Goal: Find specific page/section: Find specific page/section

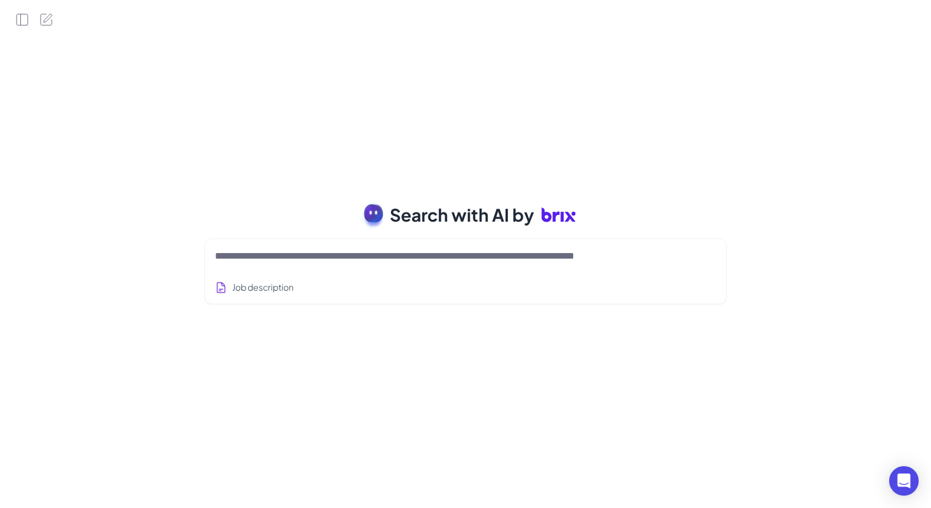
click at [280, 263] on textarea at bounding box center [451, 256] width 472 height 15
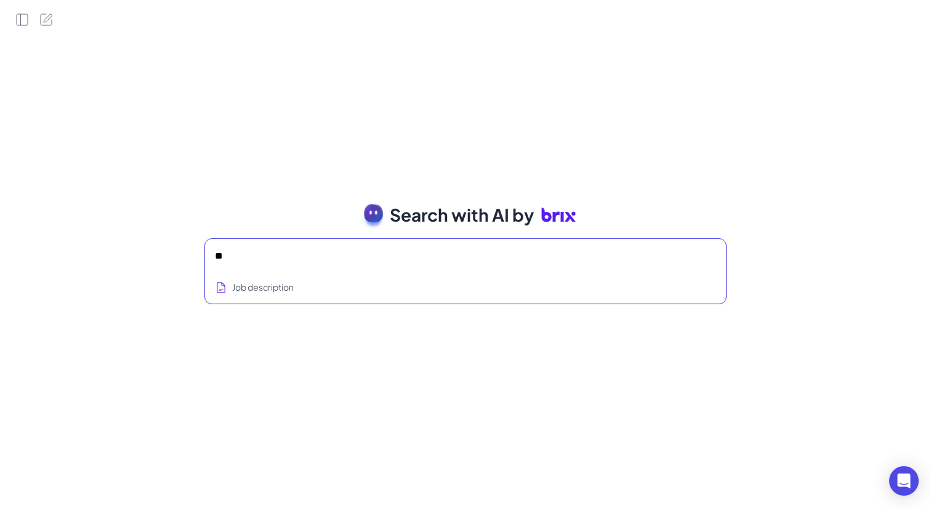
type textarea "**"
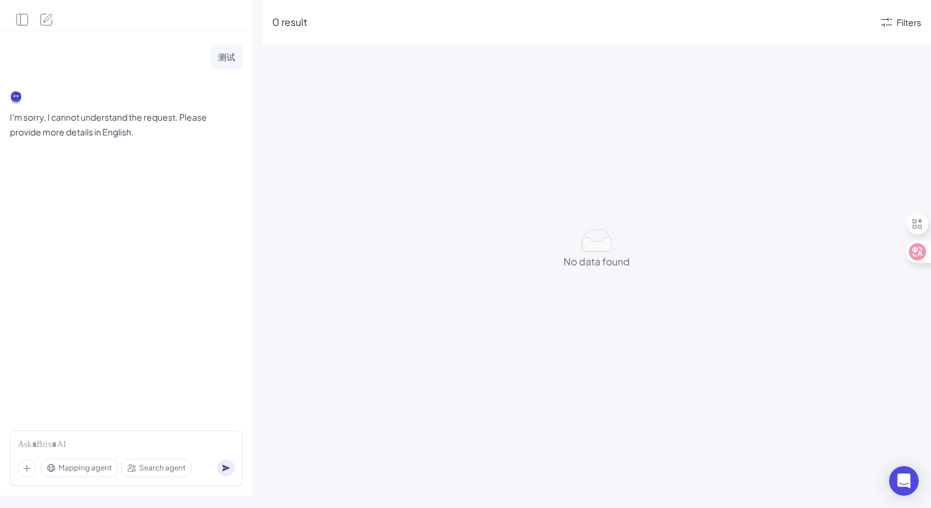
click at [895, 20] on div "Filters" at bounding box center [900, 22] width 42 height 15
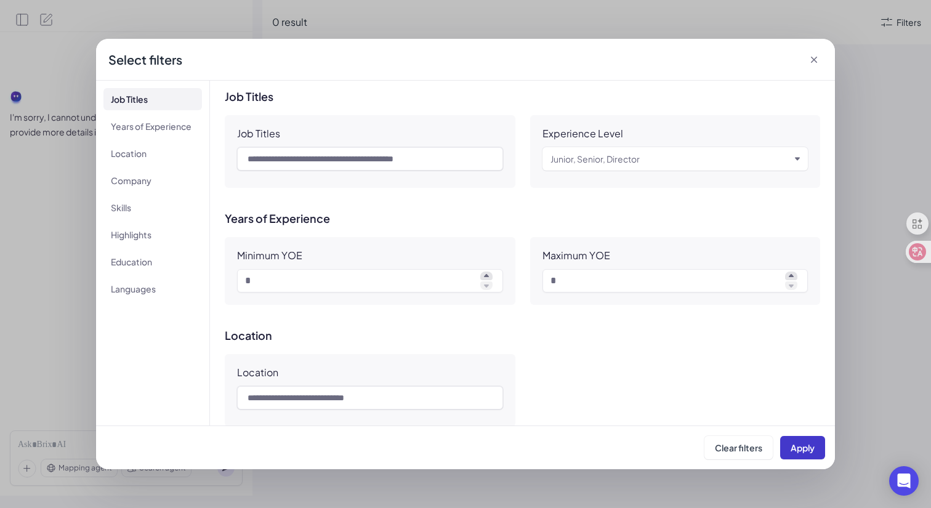
click at [795, 445] on span "Apply" at bounding box center [802, 447] width 24 height 11
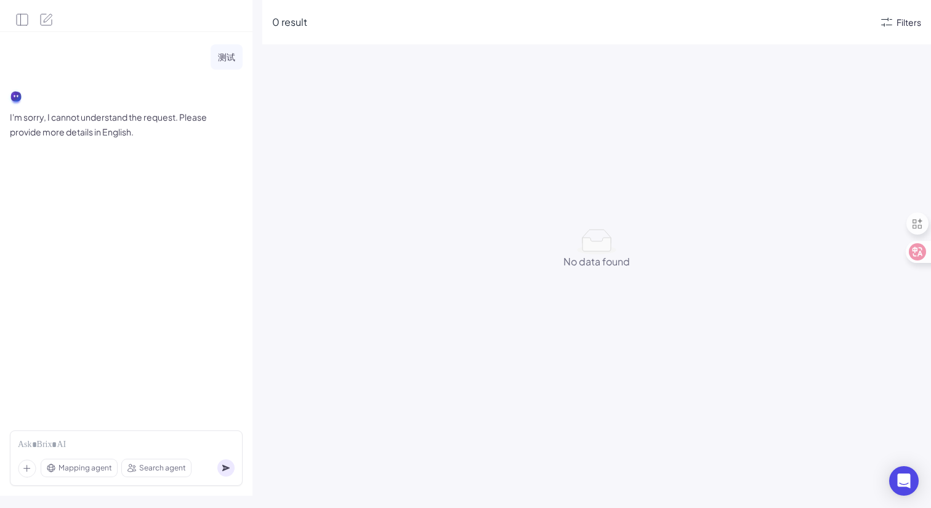
click at [902, 25] on div "Filters" at bounding box center [908, 22] width 25 height 13
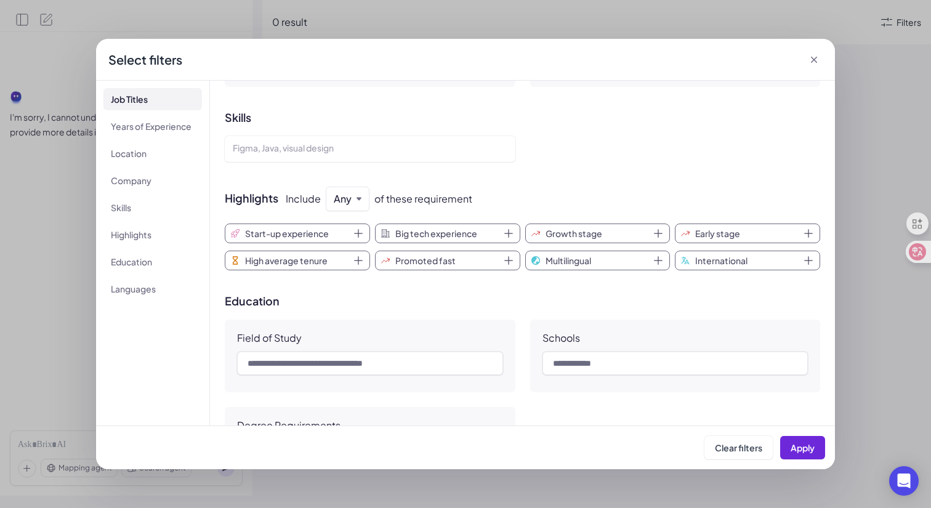
scroll to position [685, 0]
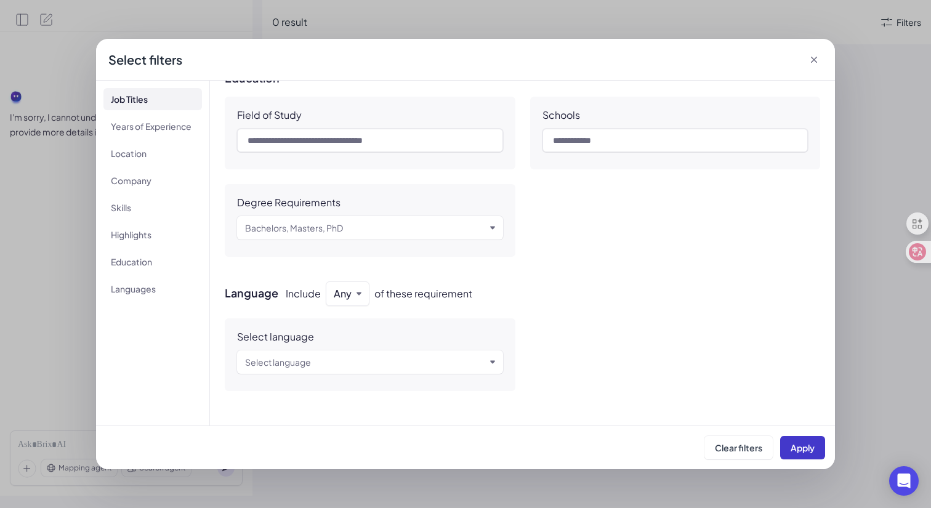
click at [800, 456] on button "Apply" at bounding box center [802, 447] width 45 height 23
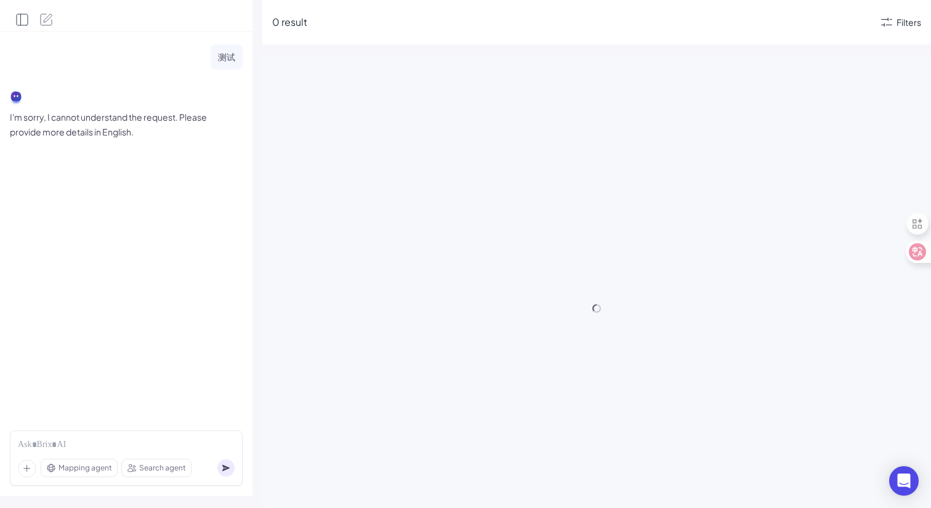
click at [23, 17] on icon "Open Side Panel" at bounding box center [22, 19] width 15 height 15
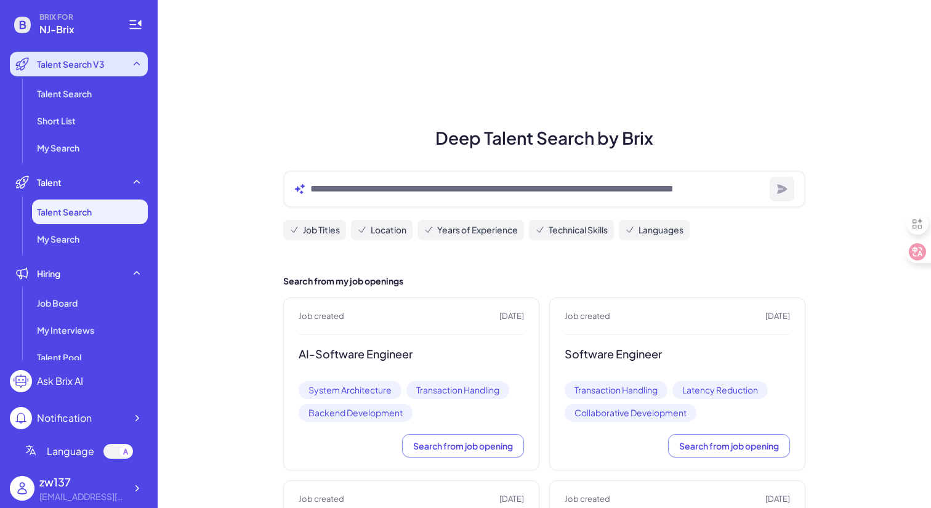
click at [89, 63] on span "Talent Search V3" at bounding box center [71, 64] width 68 height 12
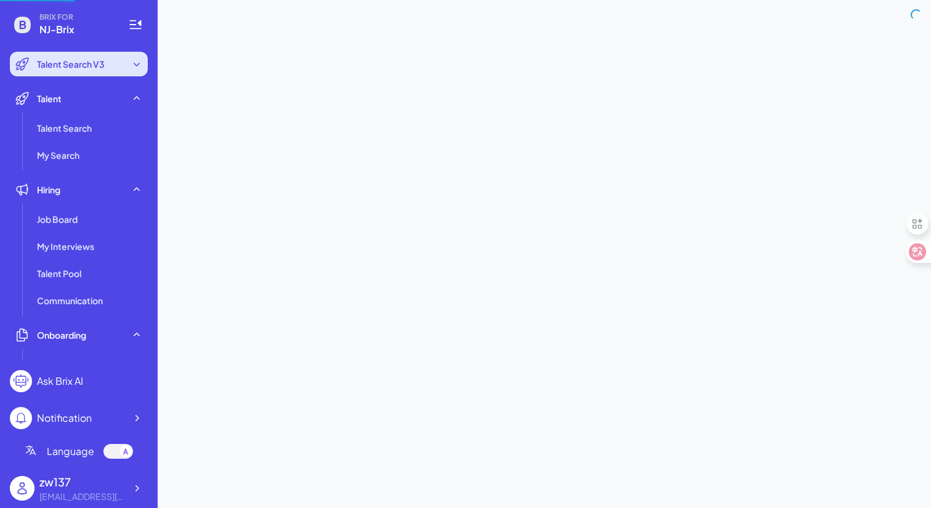
click at [89, 63] on span "Talent Search V3" at bounding box center [71, 64] width 68 height 12
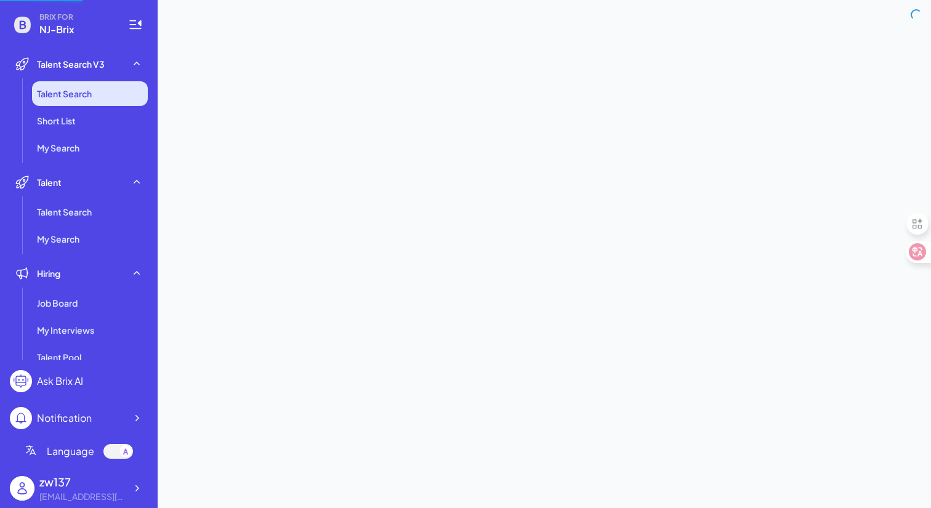
click at [62, 95] on span "Talent Search" at bounding box center [64, 93] width 55 height 12
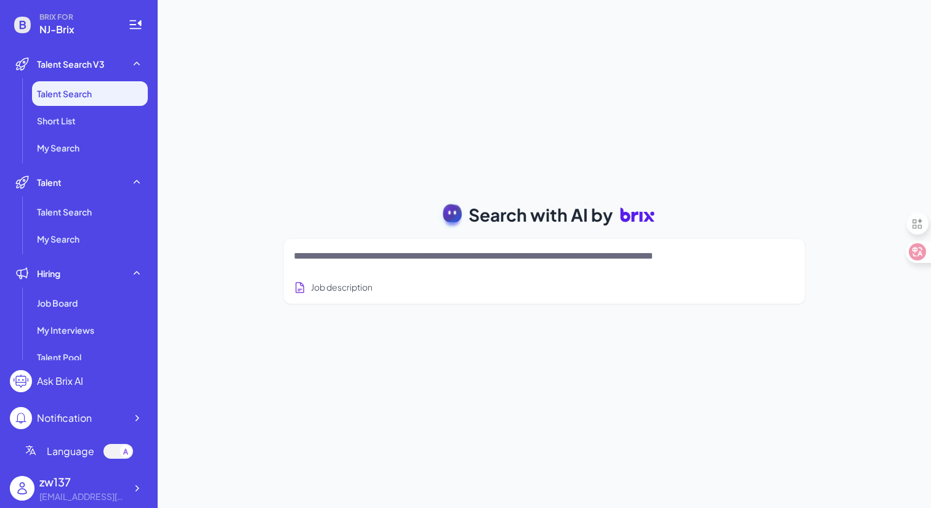
click at [341, 252] on textarea at bounding box center [530, 256] width 472 height 15
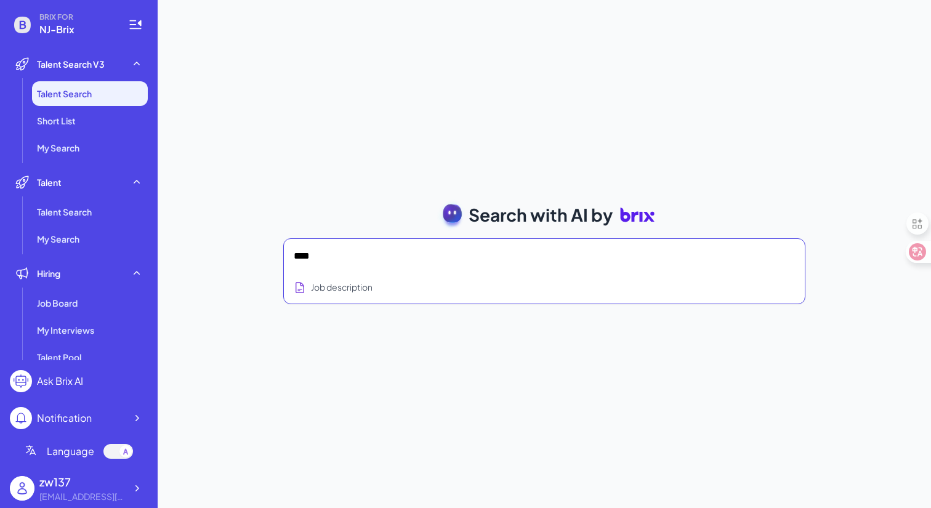
type textarea "****"
click at [388, 260] on textarea "****" at bounding box center [530, 256] width 472 height 15
click at [63, 293] on div "Job Board" at bounding box center [90, 303] width 116 height 25
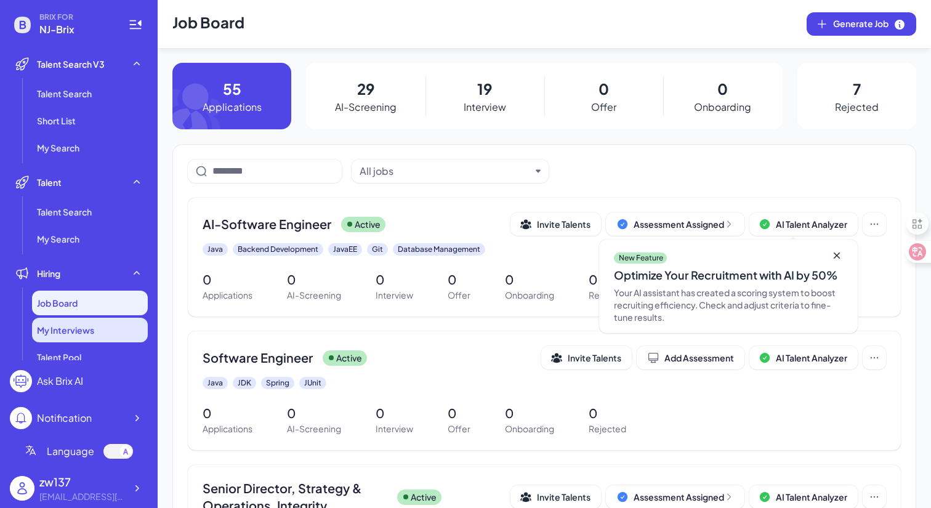
click at [95, 328] on div "My Interviews" at bounding box center [90, 330] width 116 height 25
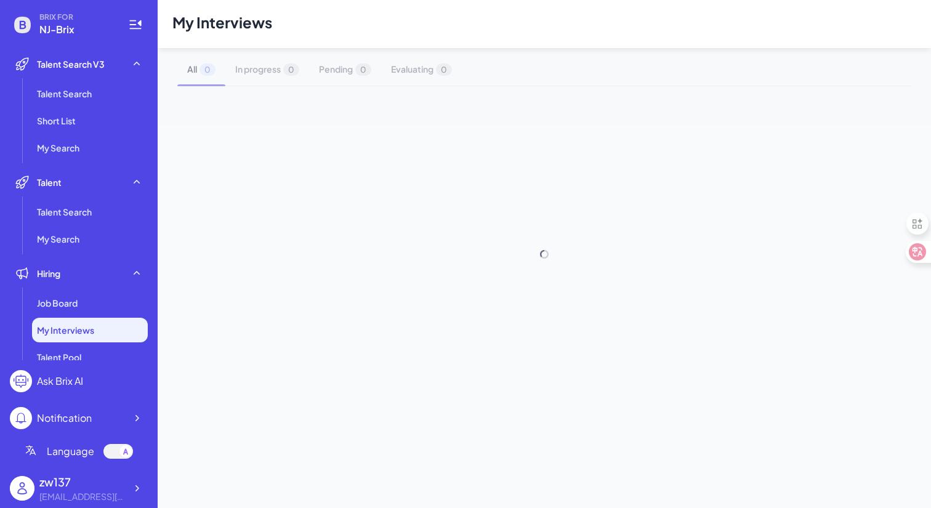
click at [450, 326] on div "My Interviews All 0 In progress 0 Pending 0 Evaluating 0" at bounding box center [544, 254] width 773 height 508
click at [47, 304] on span "Job Board" at bounding box center [57, 303] width 41 height 12
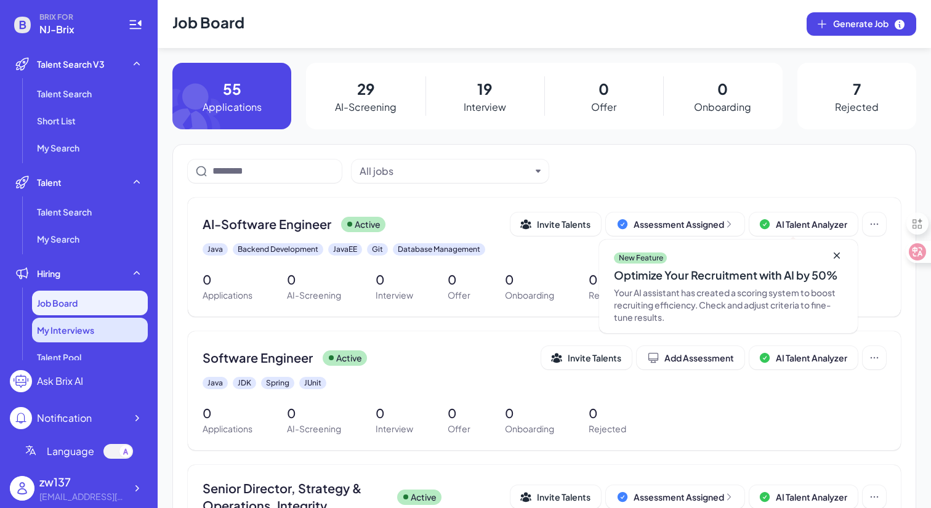
click at [51, 335] on span "My Interviews" at bounding box center [65, 330] width 57 height 12
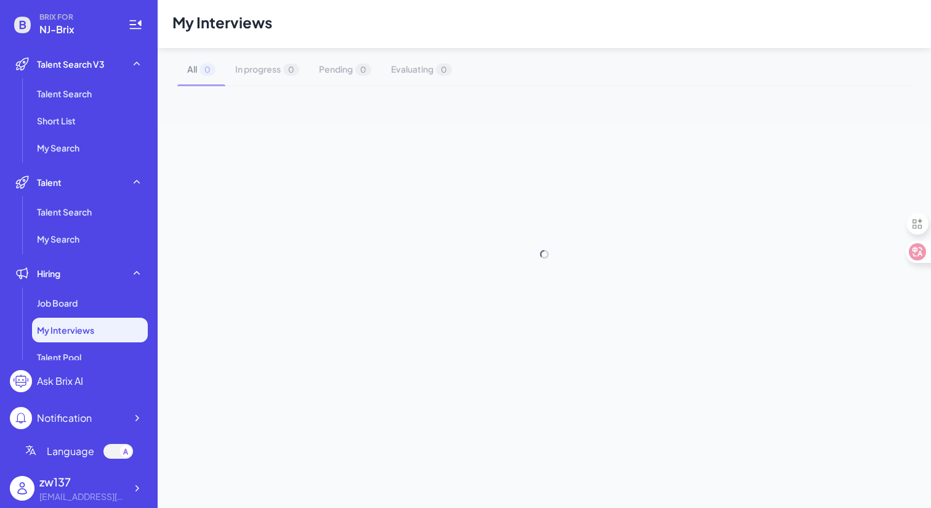
click at [464, 286] on div "My Interviews All 0 In progress 0 Pending 0 Evaluating 0" at bounding box center [544, 254] width 773 height 508
click at [79, 317] on ul "Job Board My Interviews Talent Pool Communication" at bounding box center [79, 344] width 138 height 106
click at [82, 312] on div "Job Board" at bounding box center [90, 303] width 116 height 25
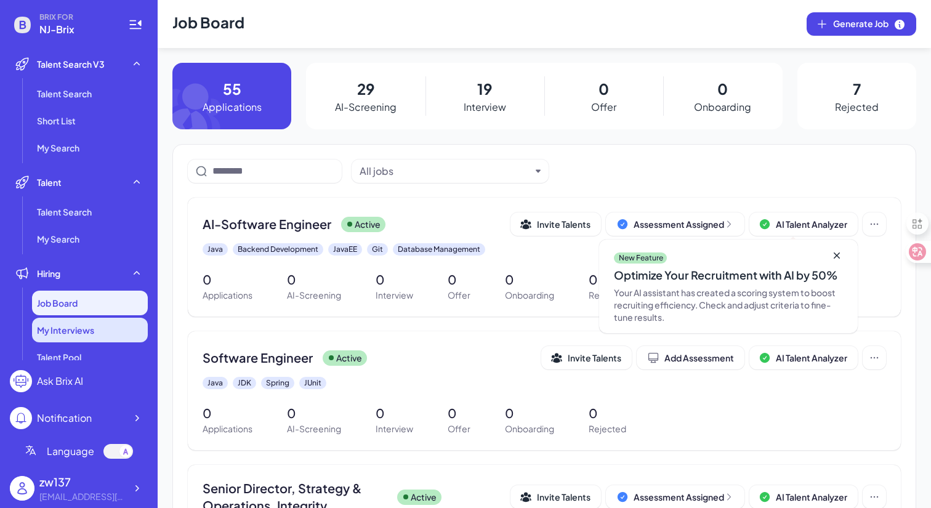
click at [78, 333] on span "My Interviews" at bounding box center [65, 330] width 57 height 12
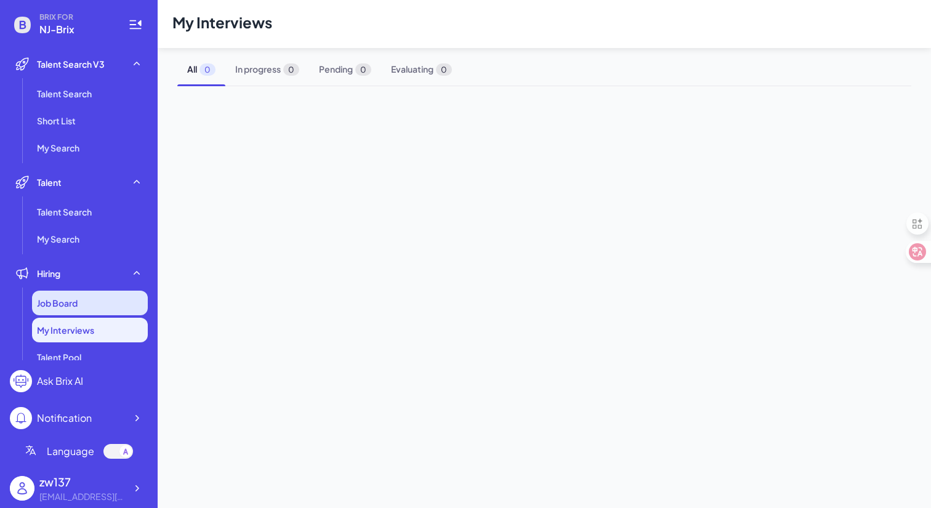
click at [76, 305] on span "Job Board" at bounding box center [57, 303] width 41 height 12
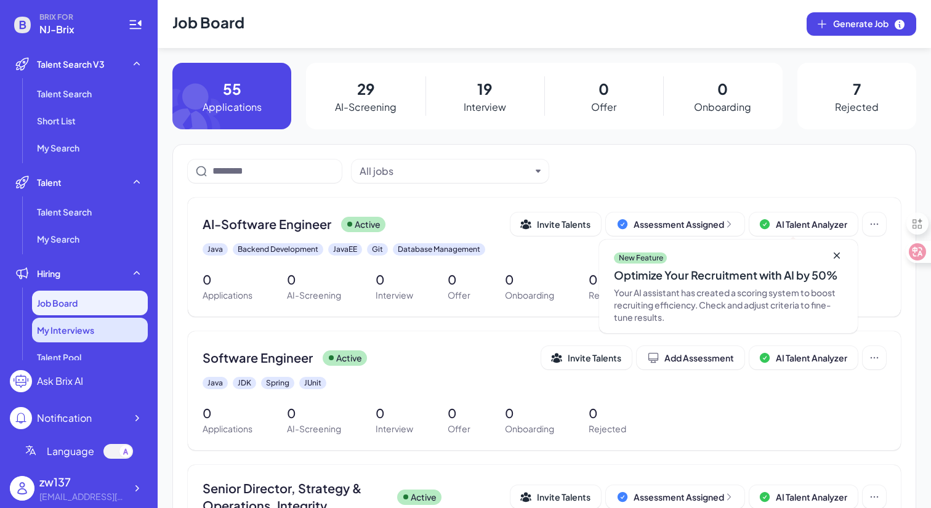
click at [63, 334] on span "My Interviews" at bounding box center [65, 330] width 57 height 12
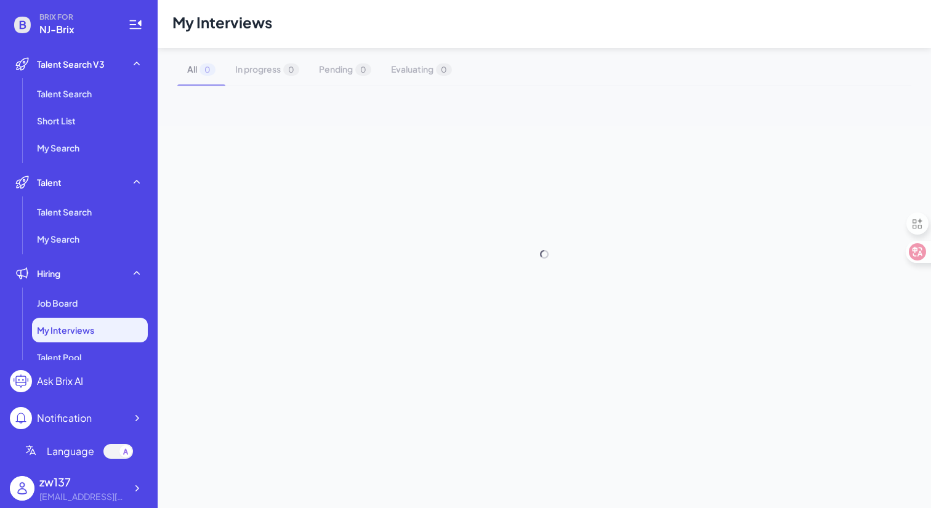
click at [456, 250] on div "My Interviews All 0 In progress 0 Pending 0 Evaluating 0" at bounding box center [544, 254] width 773 height 508
